Goal: Information Seeking & Learning: Learn about a topic

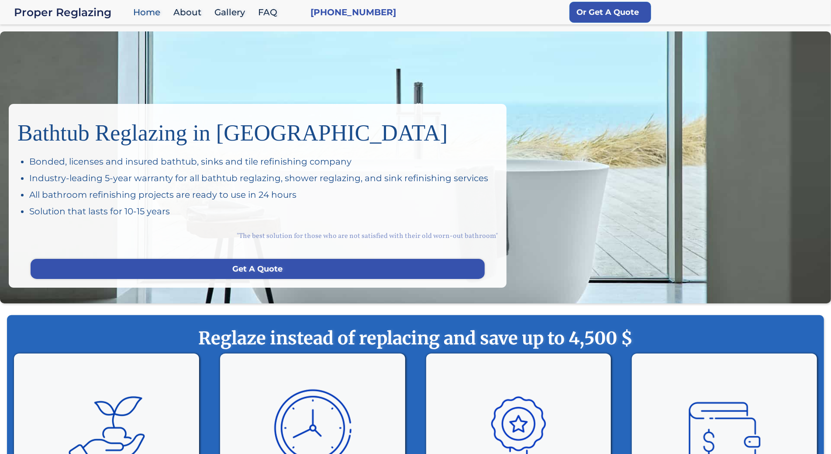
click at [83, 56] on div "Bathtub Reglazing in San Francisco Bonded, licenses and insured bathtub, sinks …" at bounding box center [415, 167] width 831 height 272
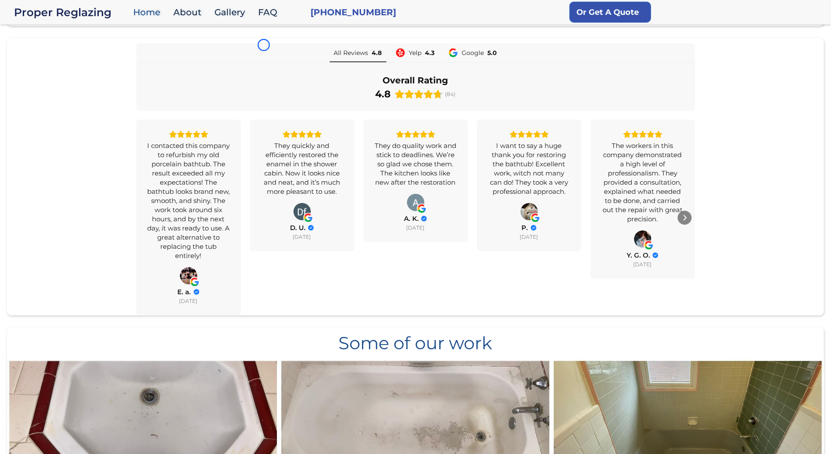
scroll to position [651, 0]
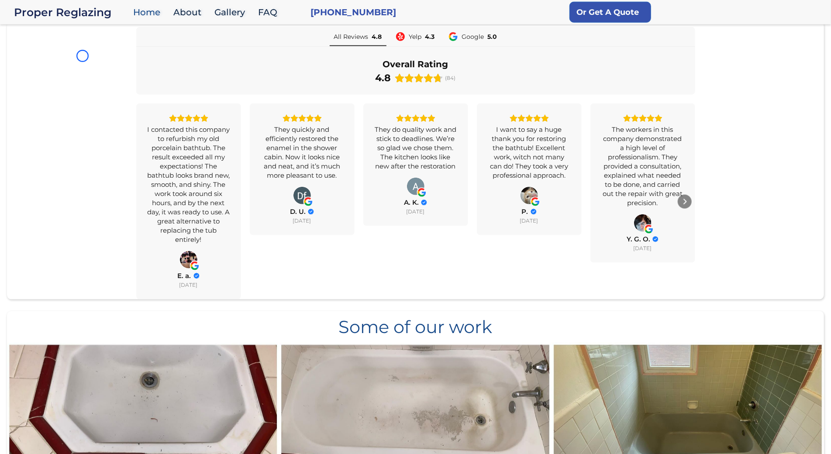
click at [83, 56] on div "All Reviews 4.8 Yelp 4.3 Google 5.0 Overall Rating 4.8 (84) I contacted this co…" at bounding box center [415, 163] width 817 height 273
click at [67, 87] on div "All Reviews 4.8 Yelp 4.3 Google 5.0 Overall Rating 4.8 (84) I contacted this co…" at bounding box center [415, 163] width 817 height 273
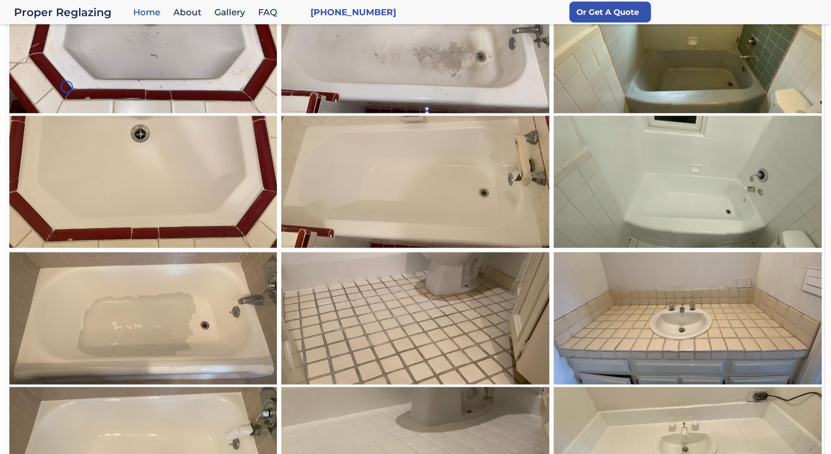
scroll to position [1045, 0]
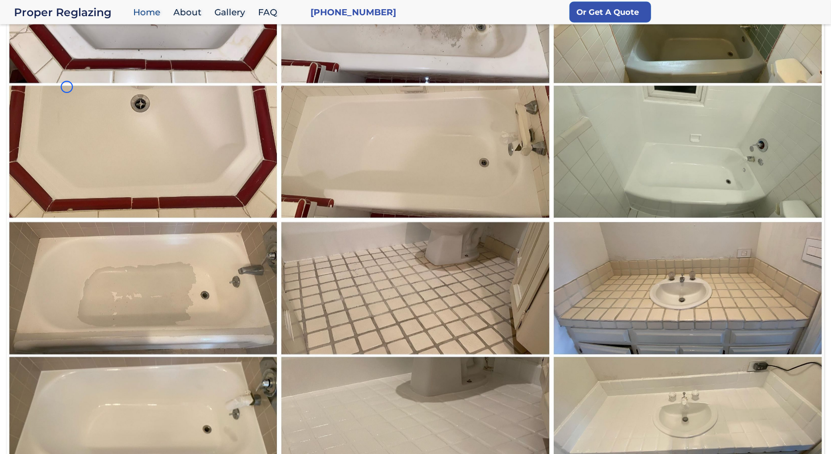
click at [67, 87] on img at bounding box center [143, 84] width 273 height 273
click at [84, 67] on img at bounding box center [143, 84] width 273 height 273
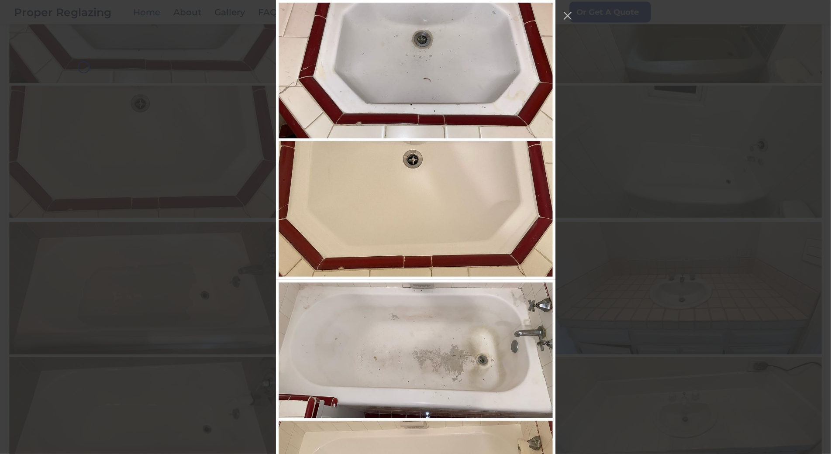
click at [84, 67] on img at bounding box center [143, 84] width 273 height 273
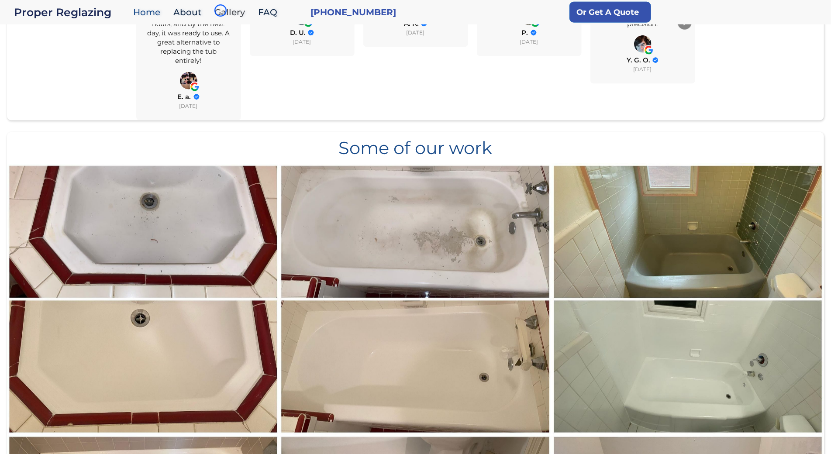
click at [221, 10] on link "Gallery" at bounding box center [232, 12] width 44 height 19
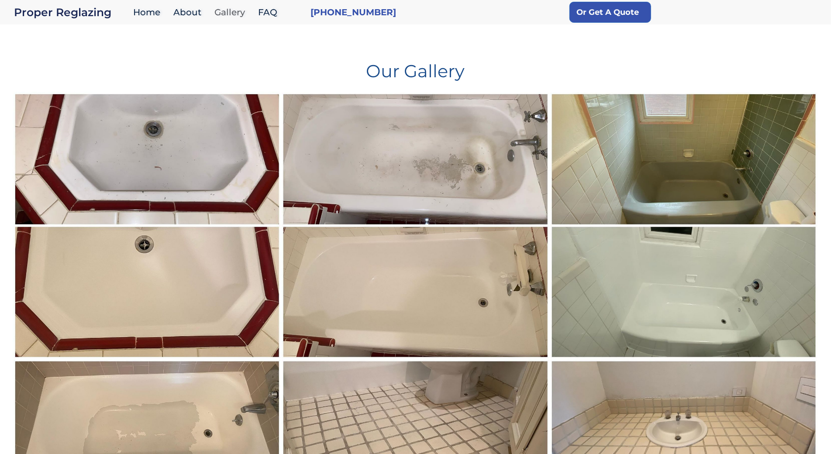
click at [221, 10] on link "Gallery" at bounding box center [232, 12] width 44 height 19
click at [55, 52] on div "Our Gallery" at bounding box center [415, 64] width 805 height 56
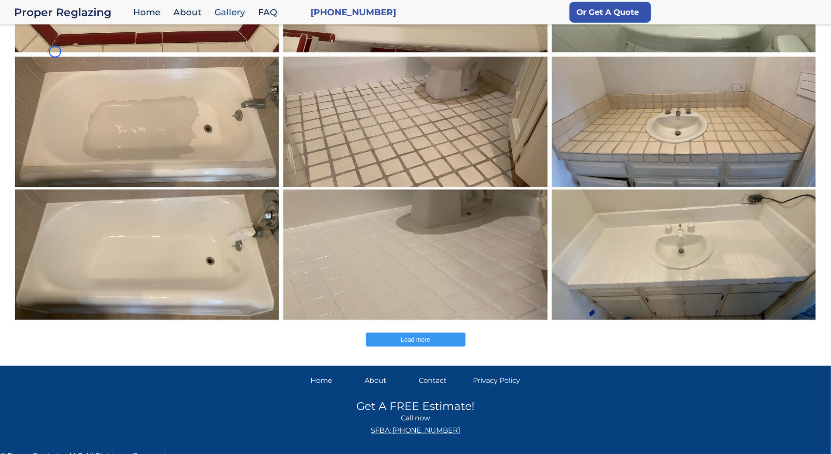
scroll to position [312, 0]
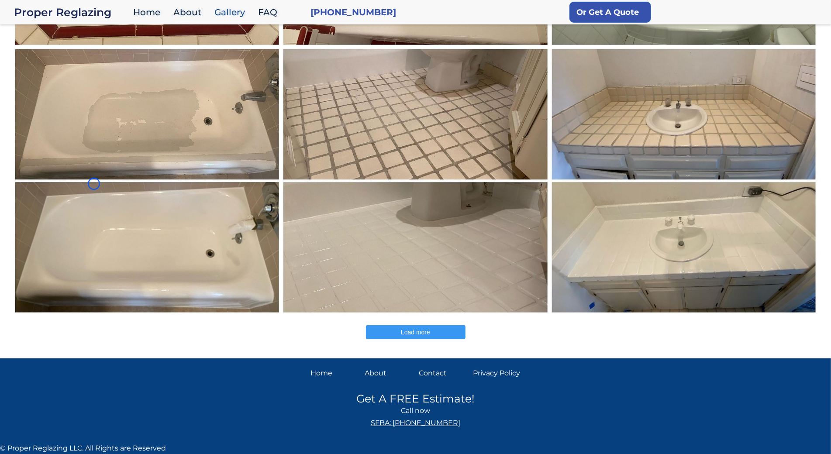
click at [55, 52] on img at bounding box center [147, 181] width 269 height 268
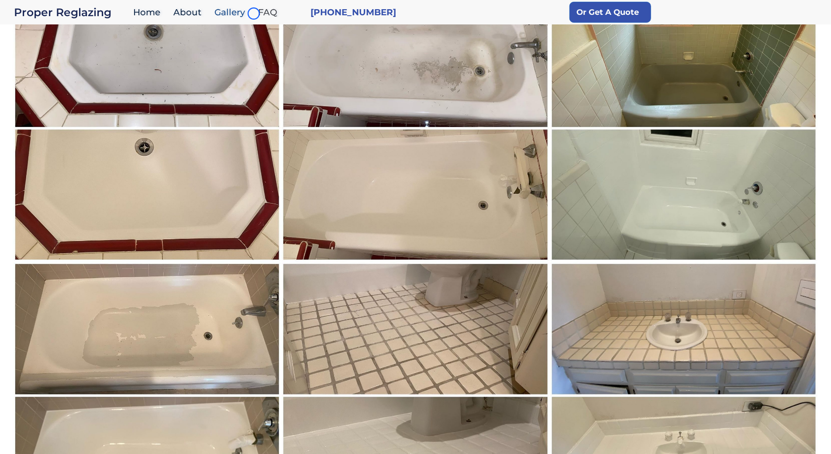
click at [254, 14] on link "FAQ" at bounding box center [270, 12] width 32 height 19
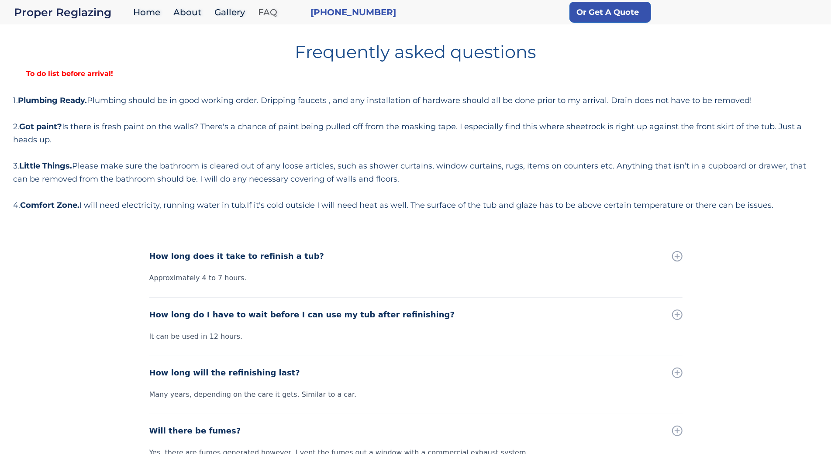
click at [254, 14] on link "FAQ" at bounding box center [270, 12] width 32 height 19
click at [54, 66] on div "Frequently asked questions To do list before arrival! 1. Plumbing Ready. Plumbi…" at bounding box center [415, 124] width 805 height 176
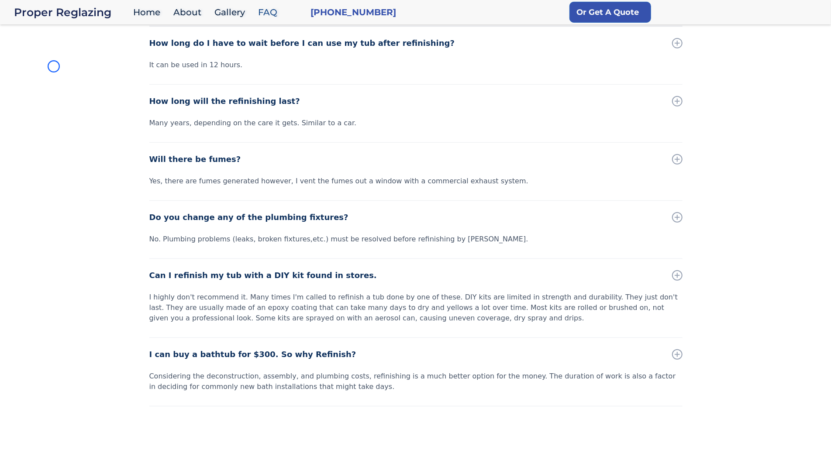
scroll to position [332, 0]
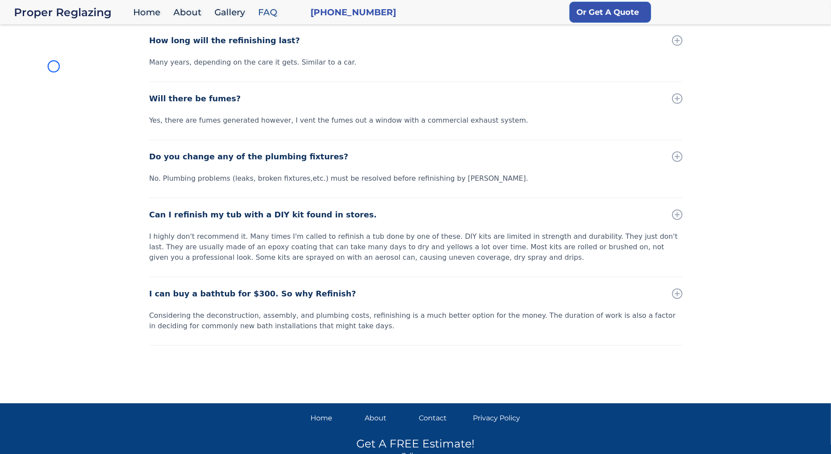
click at [54, 66] on div "How long does it take to refinish a tub? Approximately 4 to 7 hours. How long d…" at bounding box center [415, 151] width 831 height 488
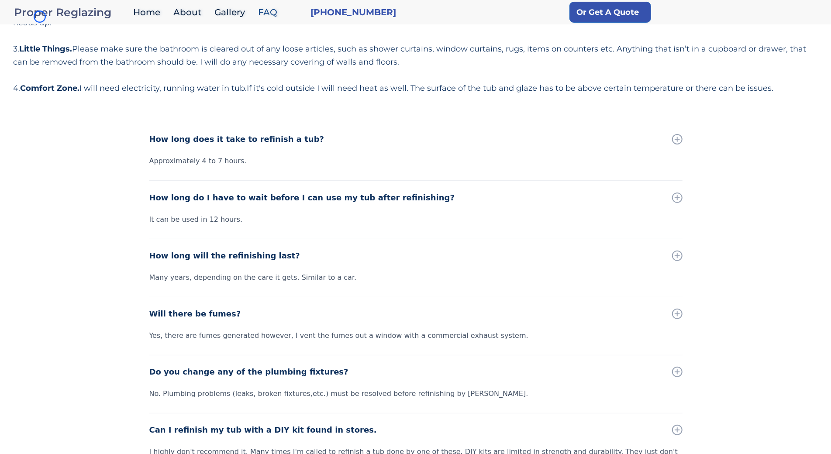
click at [40, 17] on div "Proper Reglazing" at bounding box center [71, 12] width 115 height 12
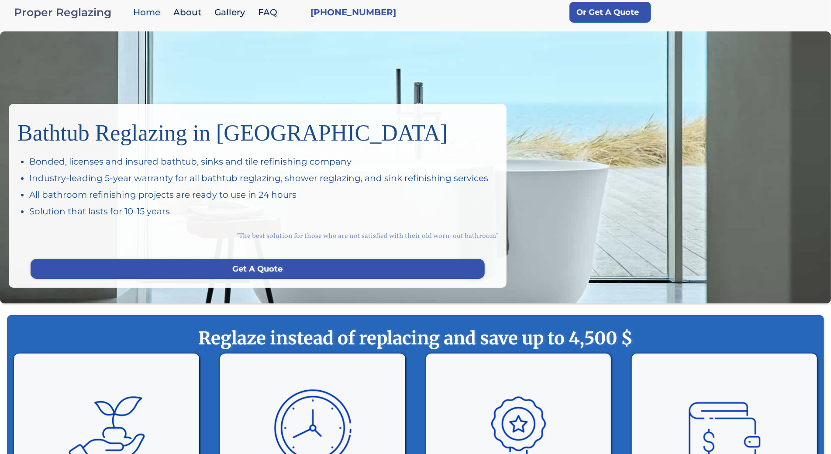
click at [40, 17] on div "Proper Reglazing" at bounding box center [71, 12] width 115 height 12
click at [50, 66] on div "Bathtub Reglazing in [GEOGRAPHIC_DATA] Bonded, licenses and insured bathtub, si…" at bounding box center [415, 167] width 831 height 272
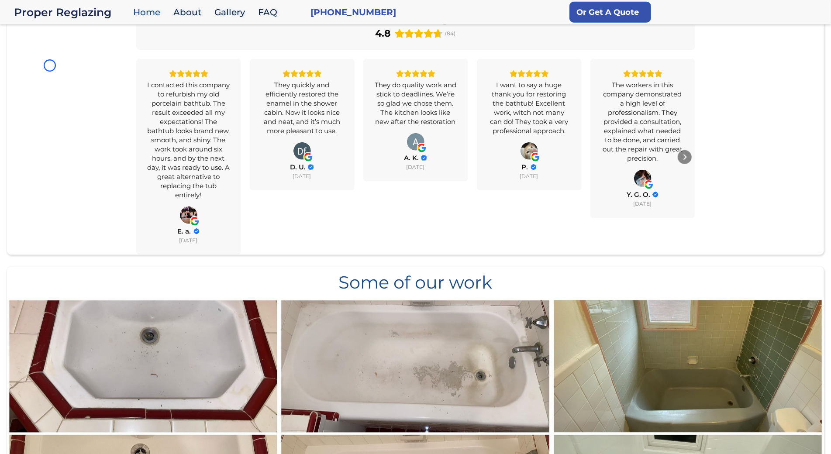
scroll to position [709, 0]
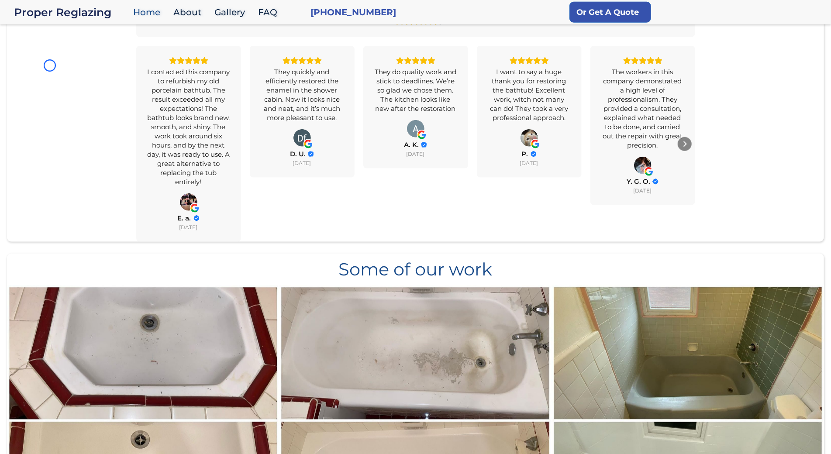
click at [50, 66] on div "All Reviews 4.8 Yelp 4.3 Google 5.0 Overall Rating 4.8 (84) I contacted this co…" at bounding box center [415, 105] width 817 height 273
